Goal: Obtain resource: Obtain resource

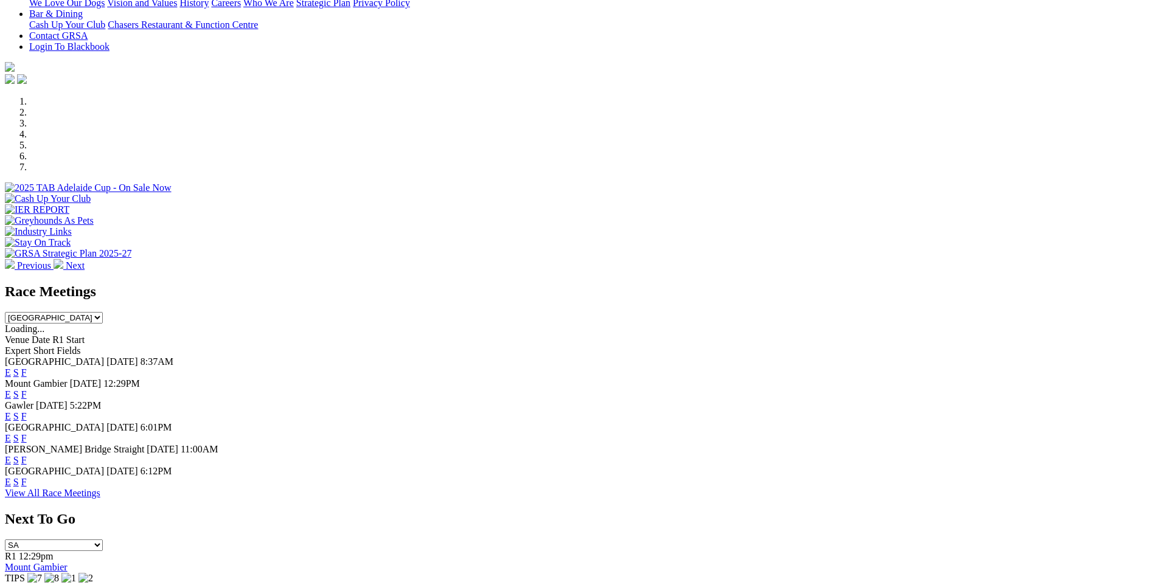
scroll to position [292, 0]
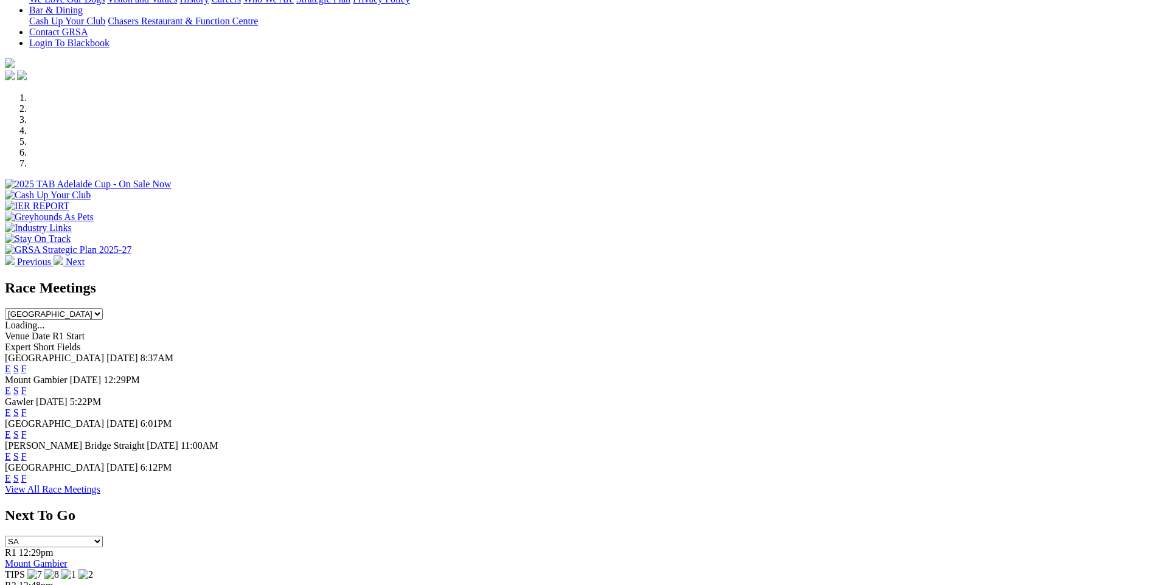
click at [27, 386] on link "F" at bounding box center [23, 391] width 5 height 10
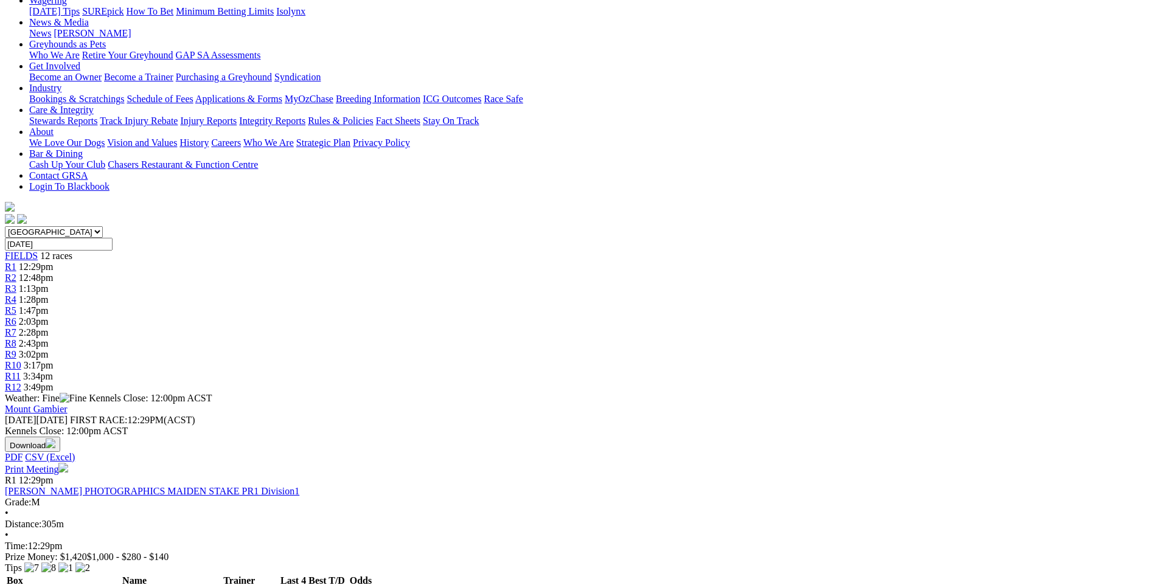
scroll to position [61, 0]
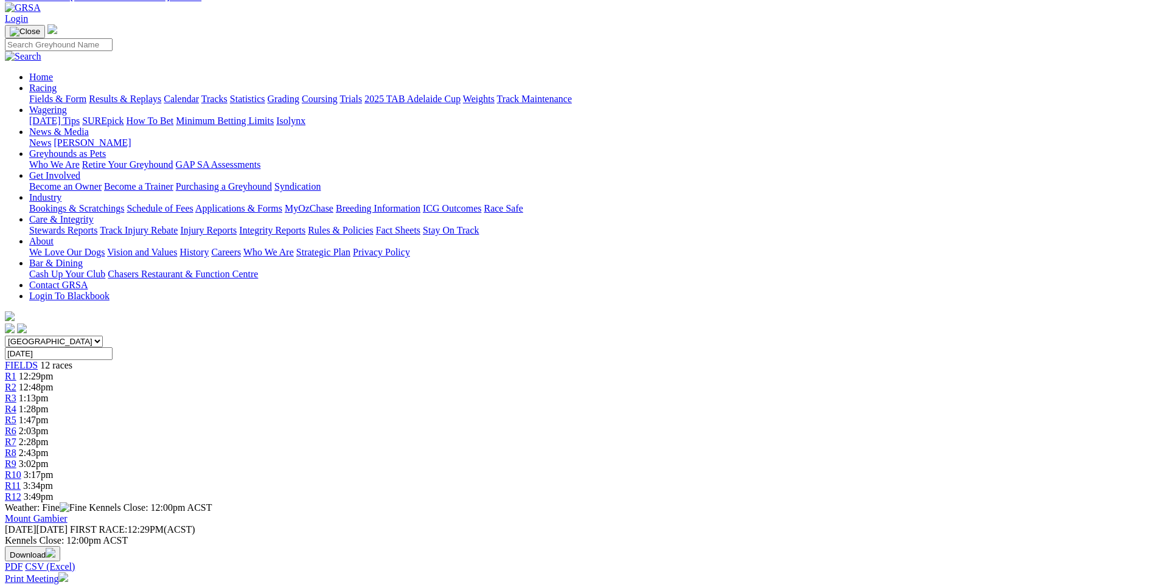
click at [68, 573] on link "Print Meeting" at bounding box center [36, 578] width 63 height 10
